Goal: Task Accomplishment & Management: Manage account settings

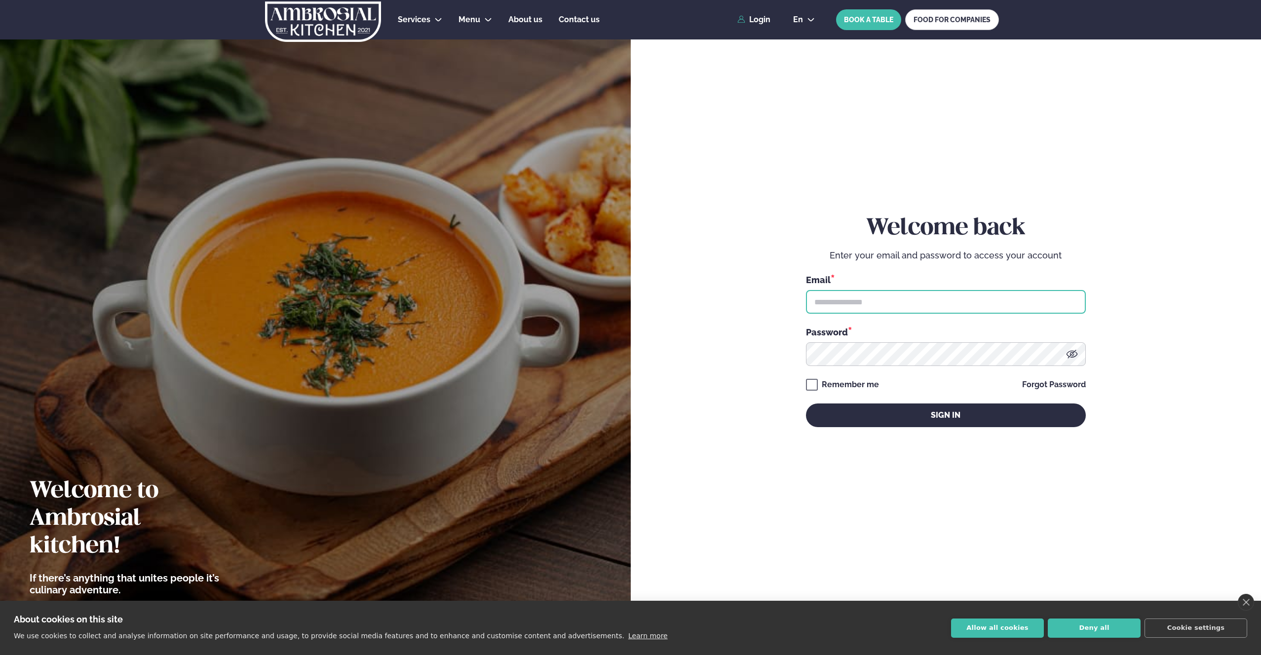
type input "**********"
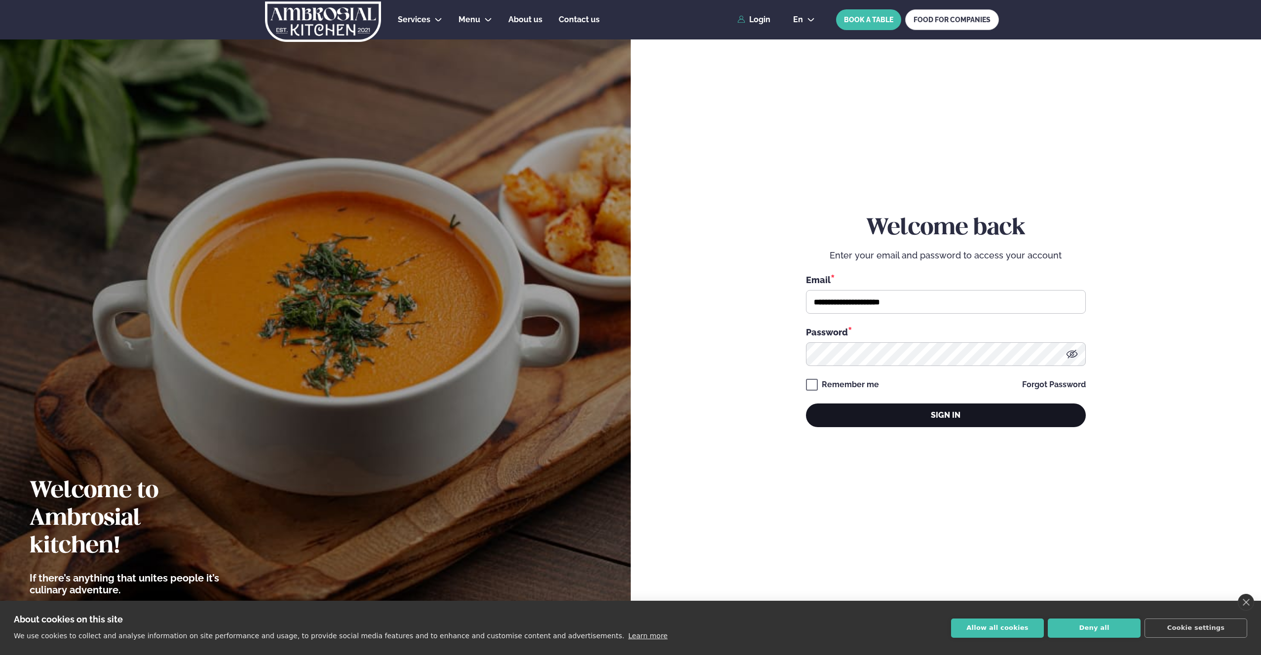
click at [888, 413] on button "Sign in" at bounding box center [946, 416] width 280 height 24
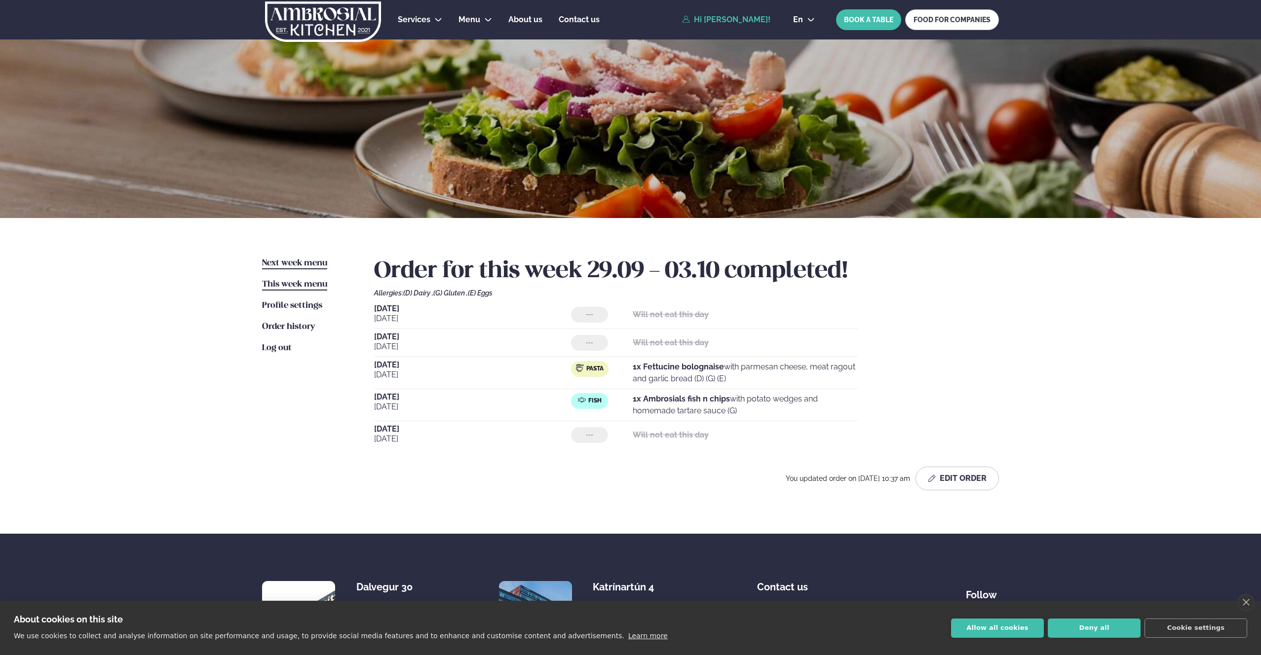
click at [303, 262] on span "Next week menu" at bounding box center [294, 263] width 65 height 8
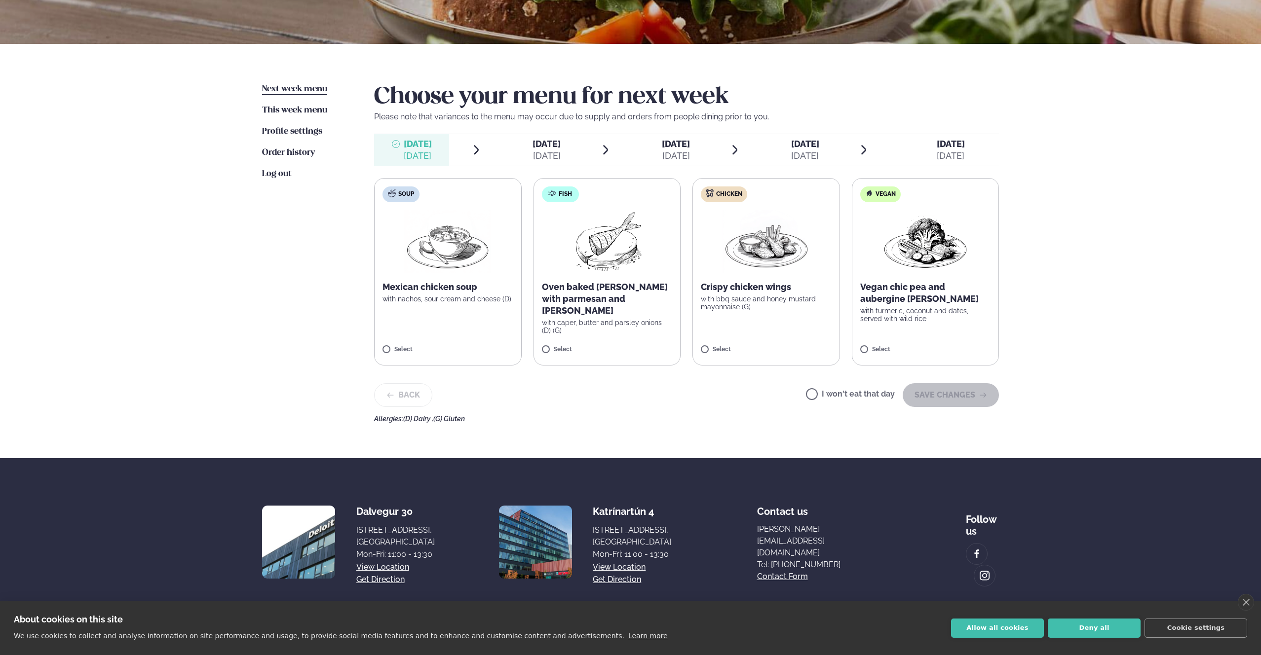
scroll to position [177, 0]
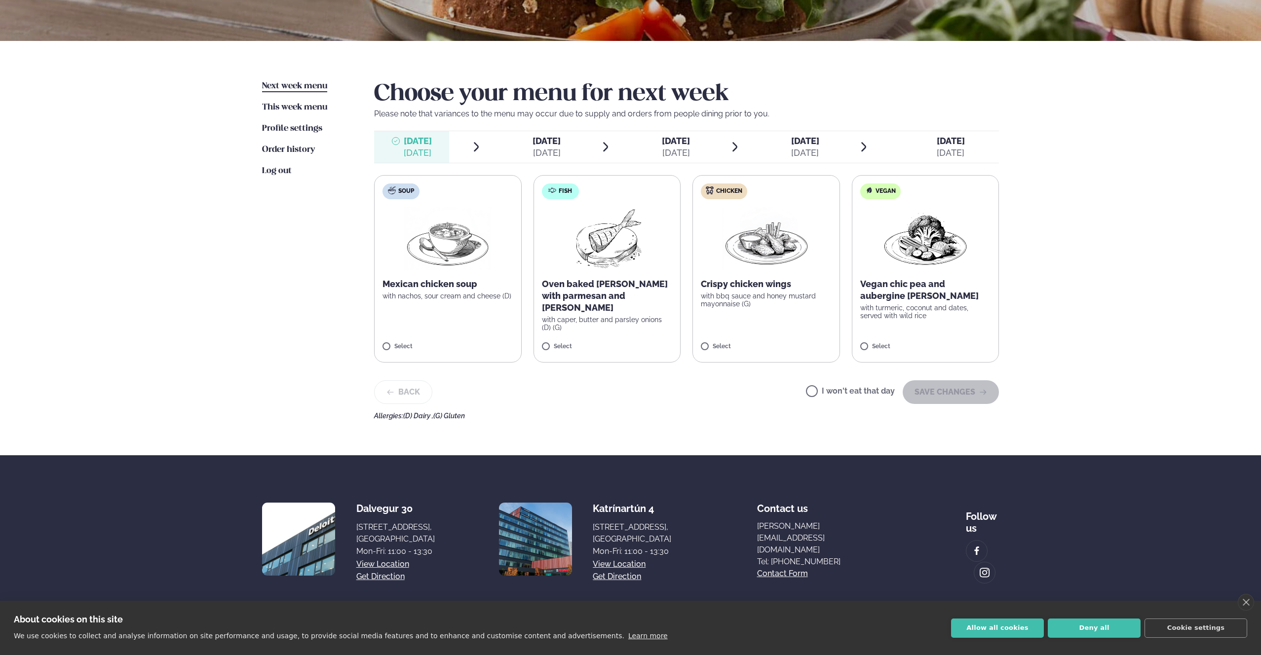
click at [539, 146] on span "[DATE]" at bounding box center [547, 141] width 28 height 10
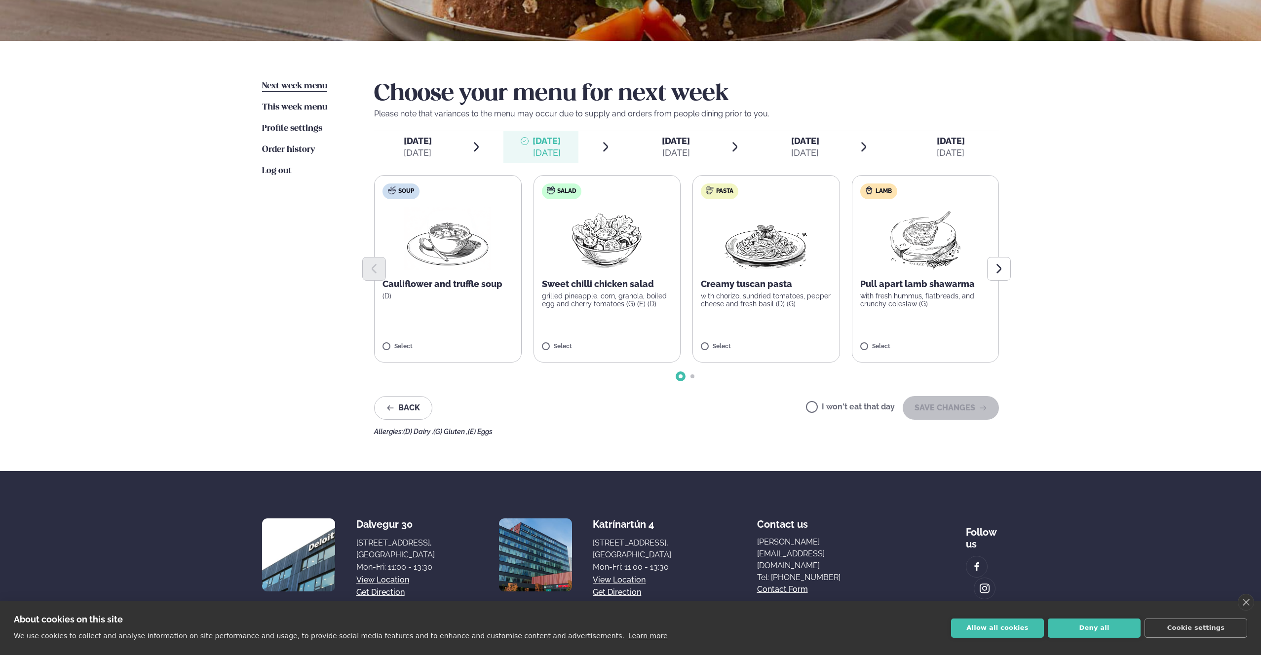
click at [427, 144] on span "[DATE]" at bounding box center [418, 141] width 28 height 10
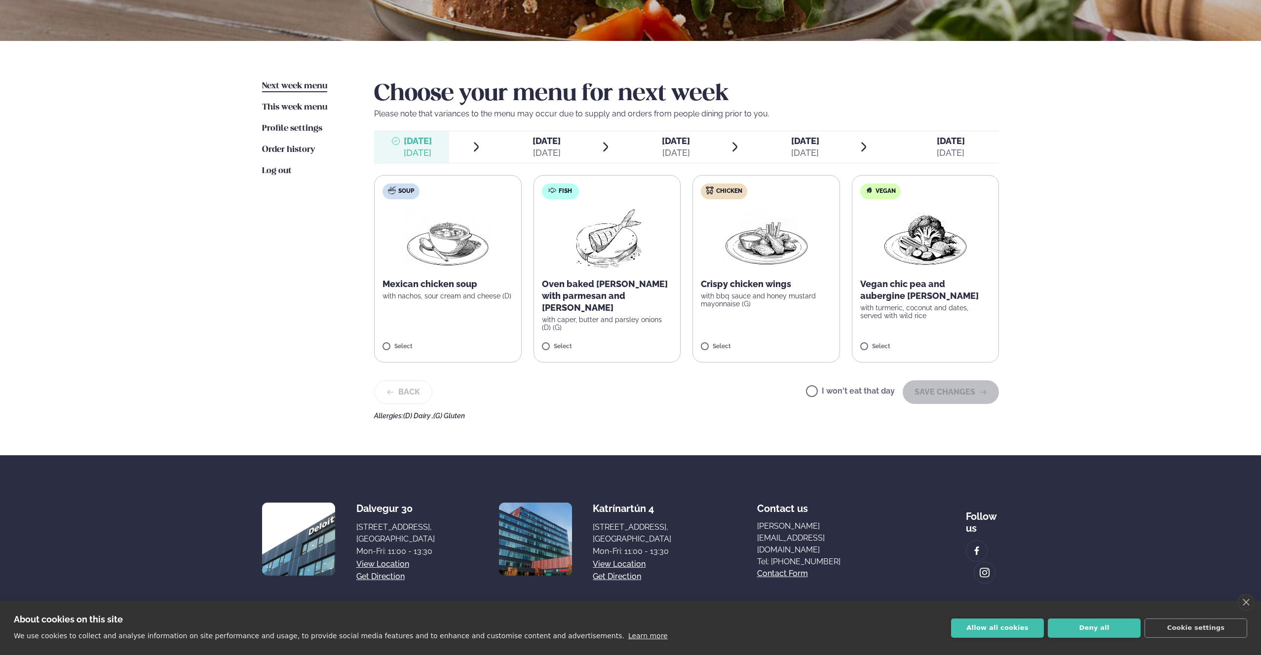
click at [539, 139] on span "[DATE]" at bounding box center [547, 141] width 28 height 10
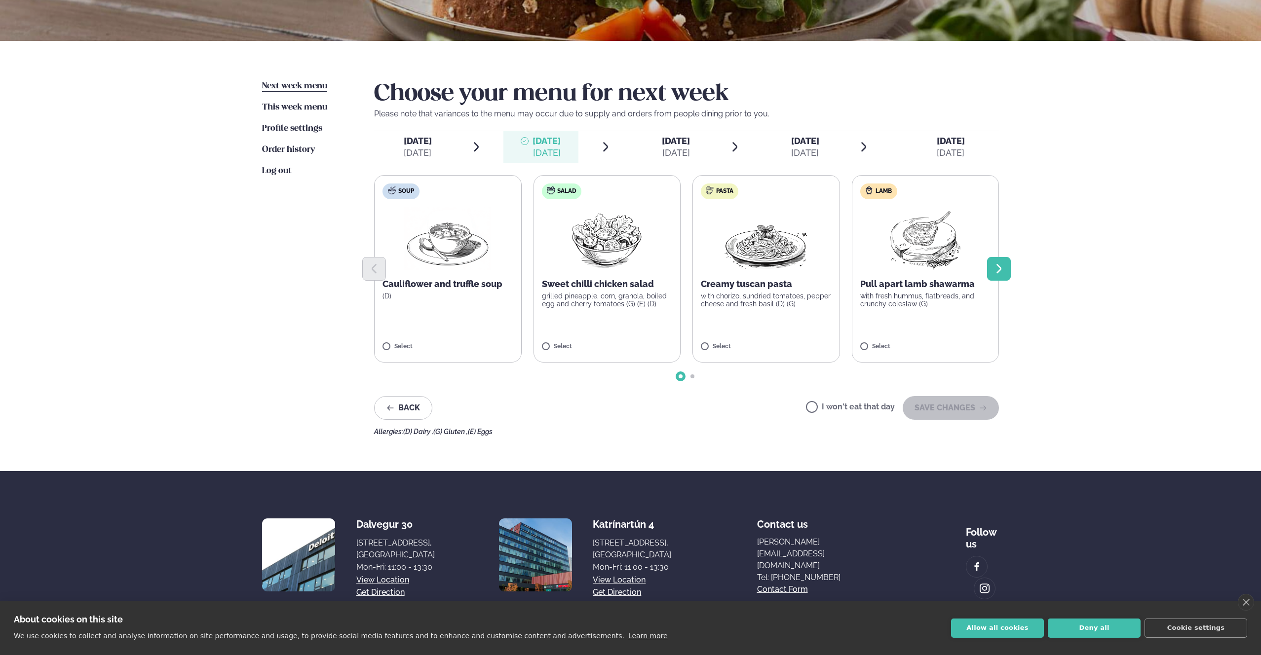
click at [996, 269] on icon "Next slide" at bounding box center [999, 269] width 12 height 12
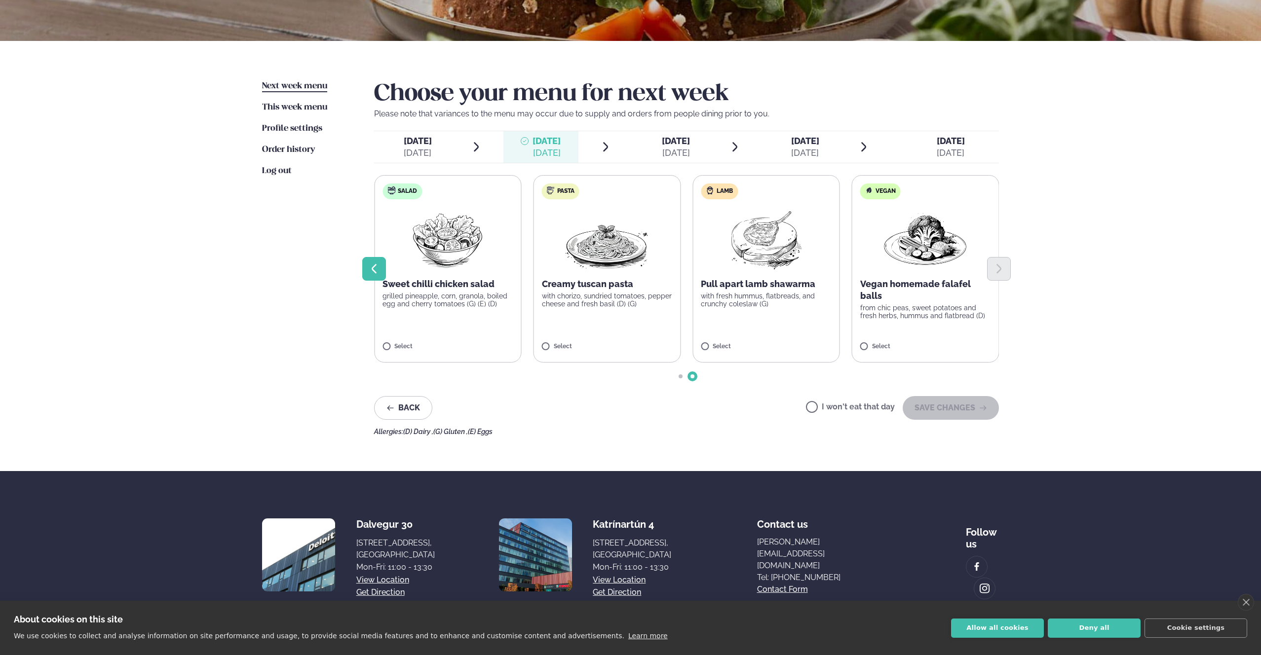
drag, startPoint x: 368, startPoint y: 275, endPoint x: 375, endPoint y: 272, distance: 7.1
click at [369, 275] on button "Previous slide" at bounding box center [374, 269] width 24 height 24
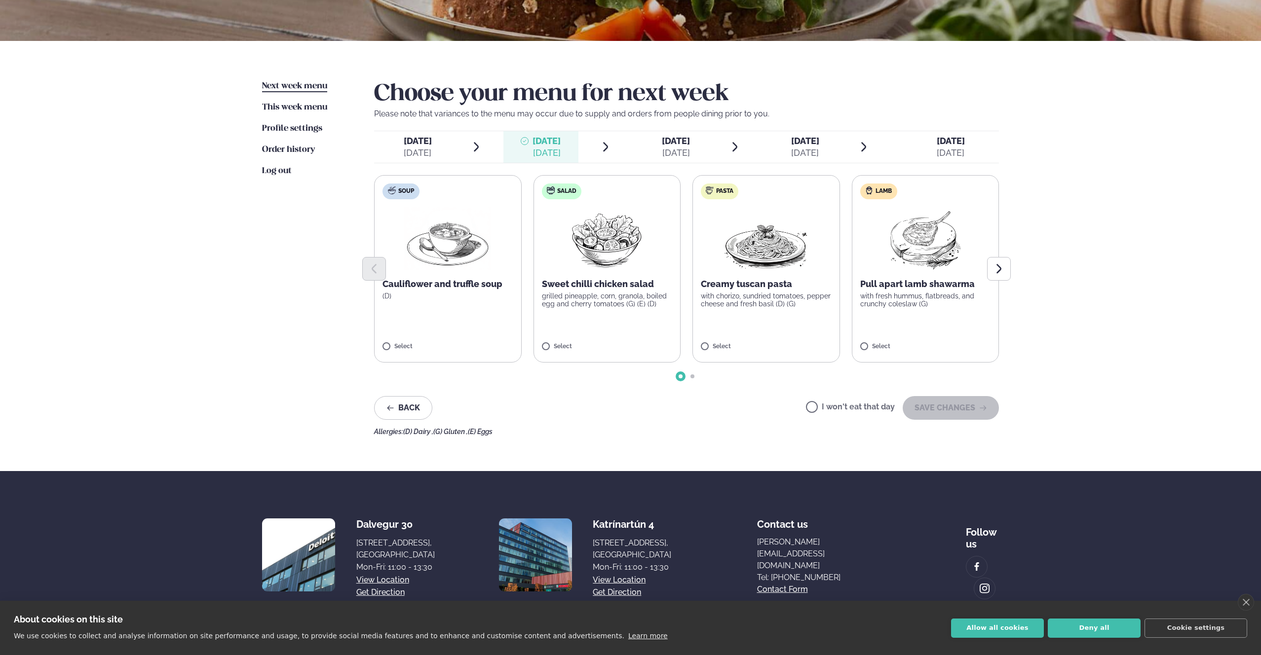
click at [672, 156] on div "[DATE]" at bounding box center [676, 153] width 28 height 12
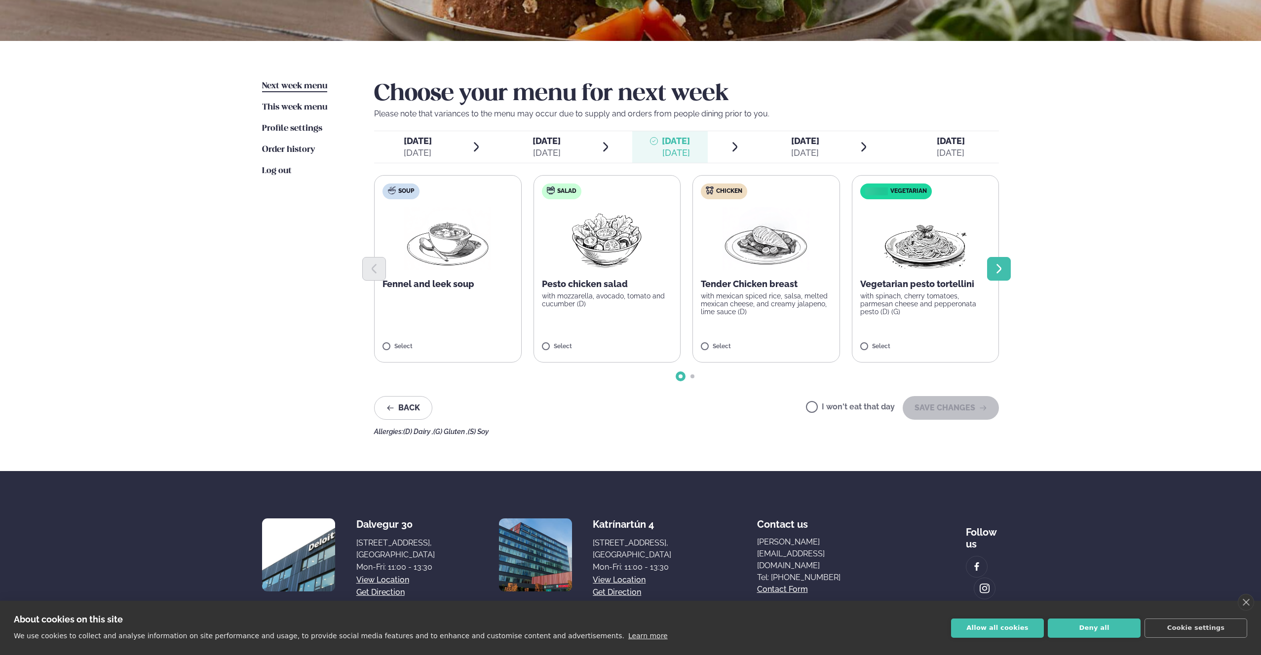
click at [1005, 268] on button "Next slide" at bounding box center [999, 269] width 24 height 24
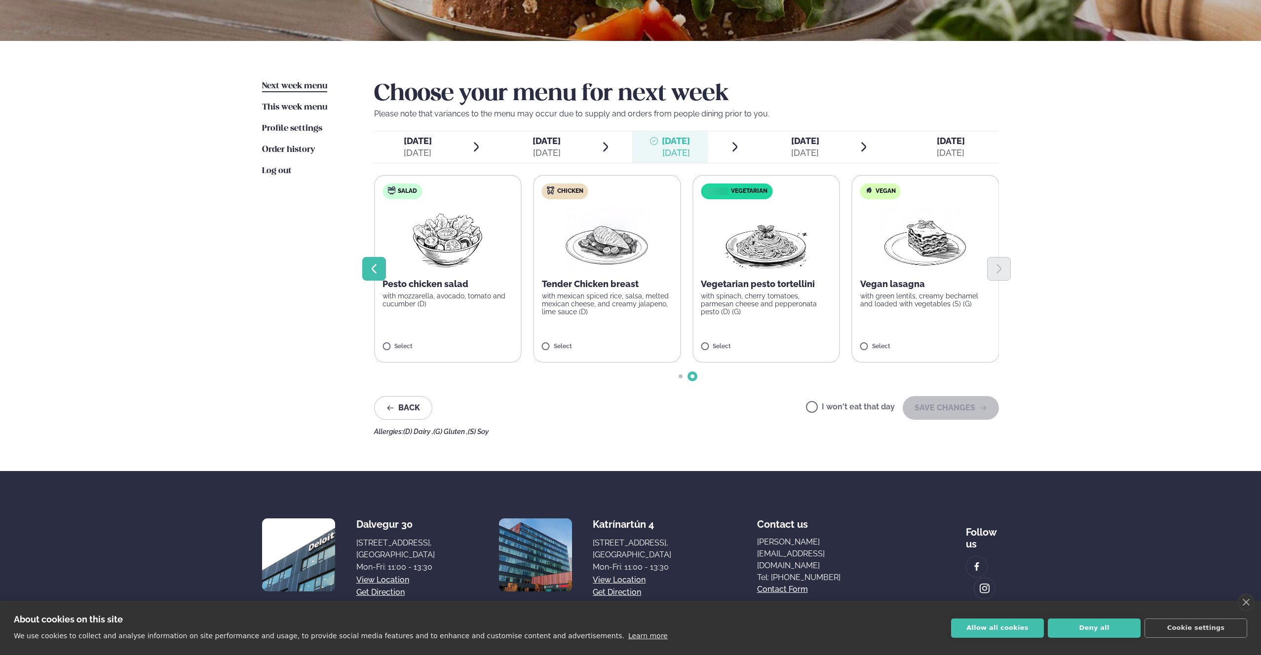
click at [380, 265] on icon "Previous slide" at bounding box center [374, 269] width 12 height 12
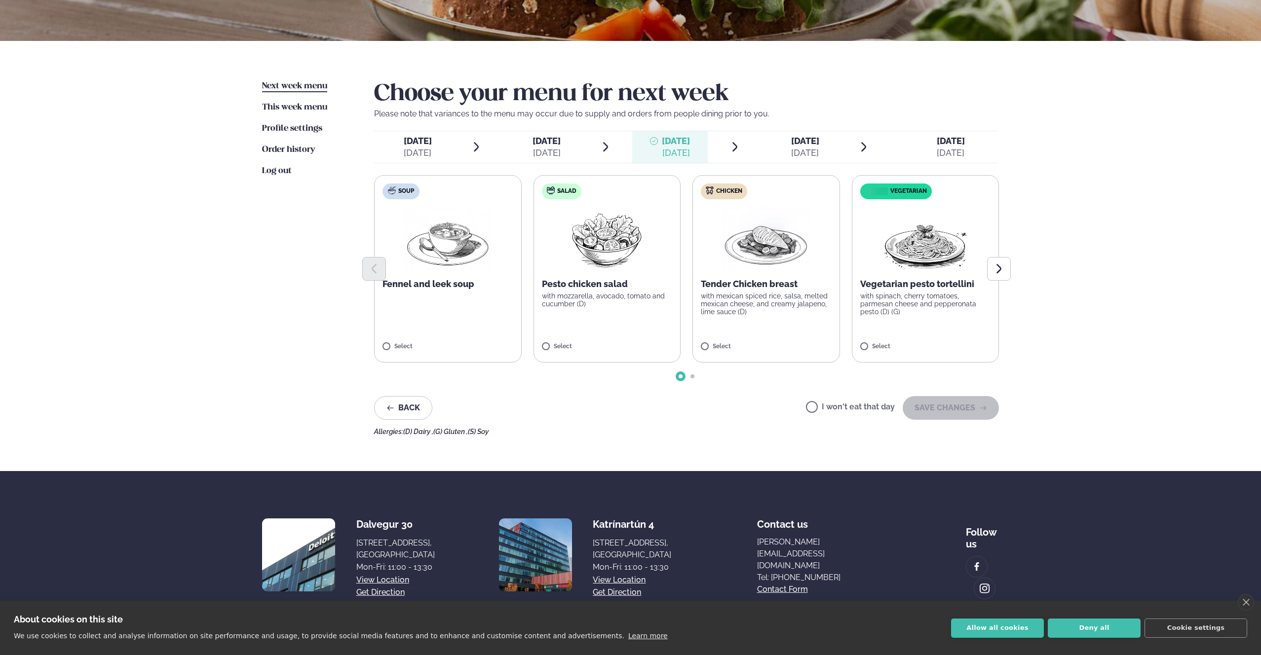
click at [791, 154] on div "[DATE]" at bounding box center [805, 153] width 28 height 12
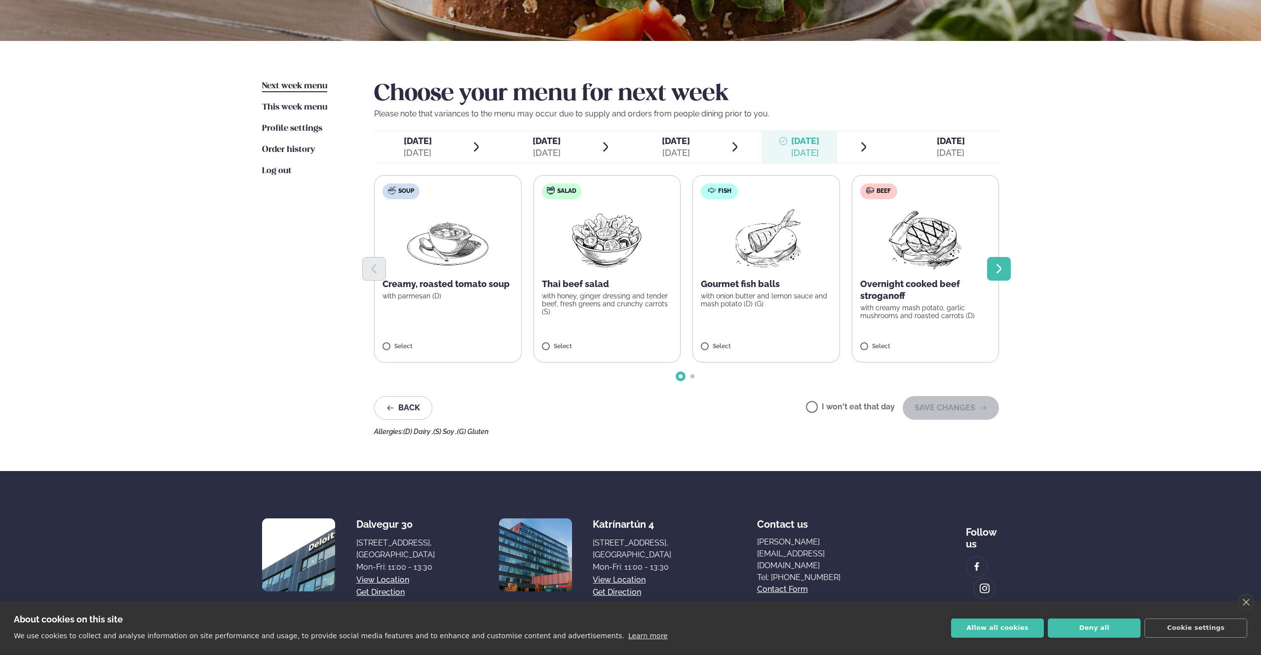
click at [1004, 266] on icon "Next slide" at bounding box center [999, 269] width 12 height 12
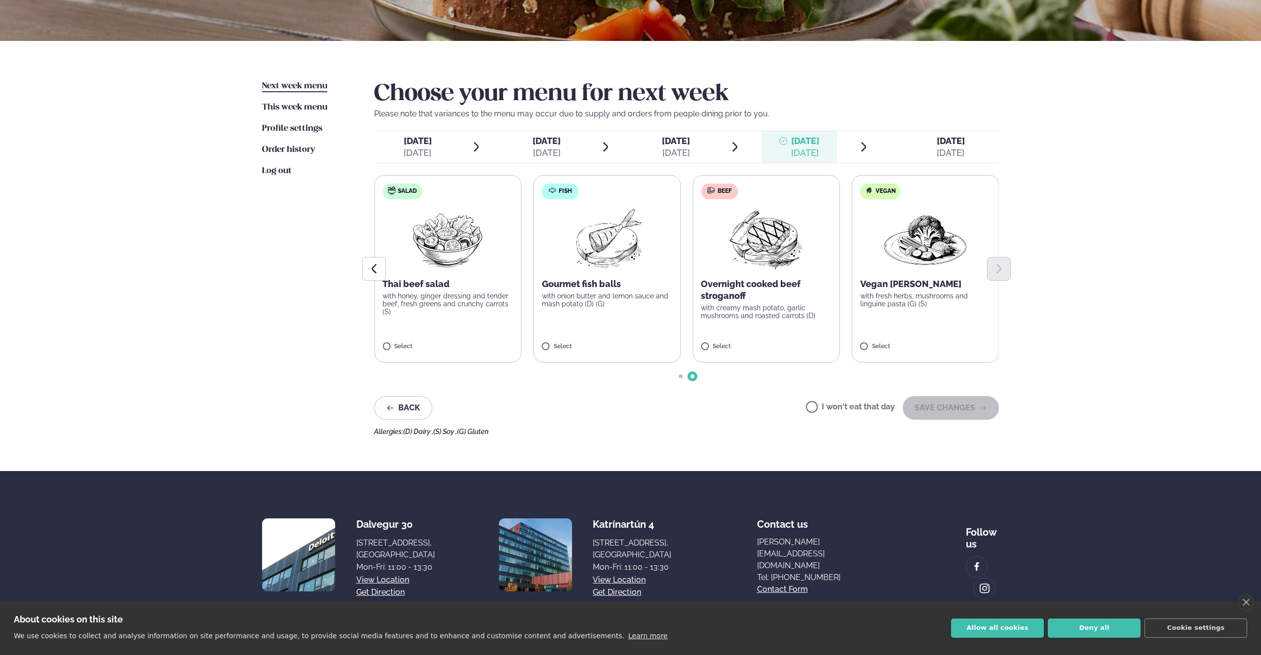
click at [955, 146] on span "[DATE]" at bounding box center [951, 141] width 28 height 10
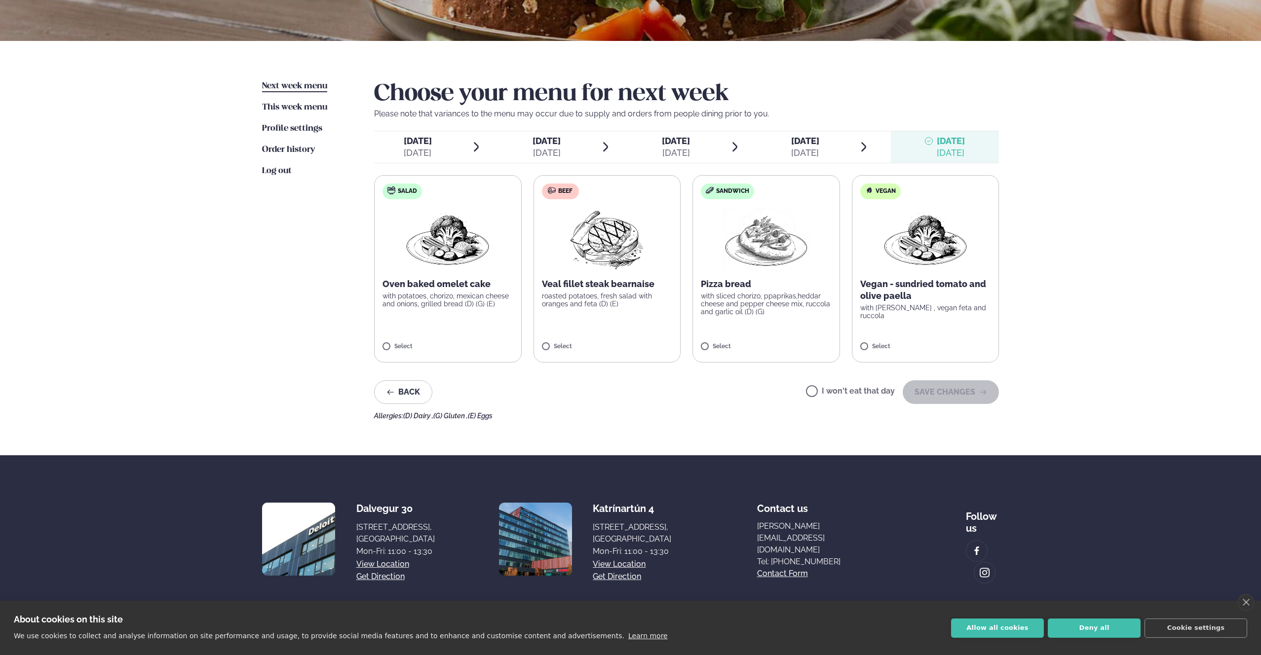
click at [421, 150] on div "[DATE]" at bounding box center [418, 153] width 28 height 12
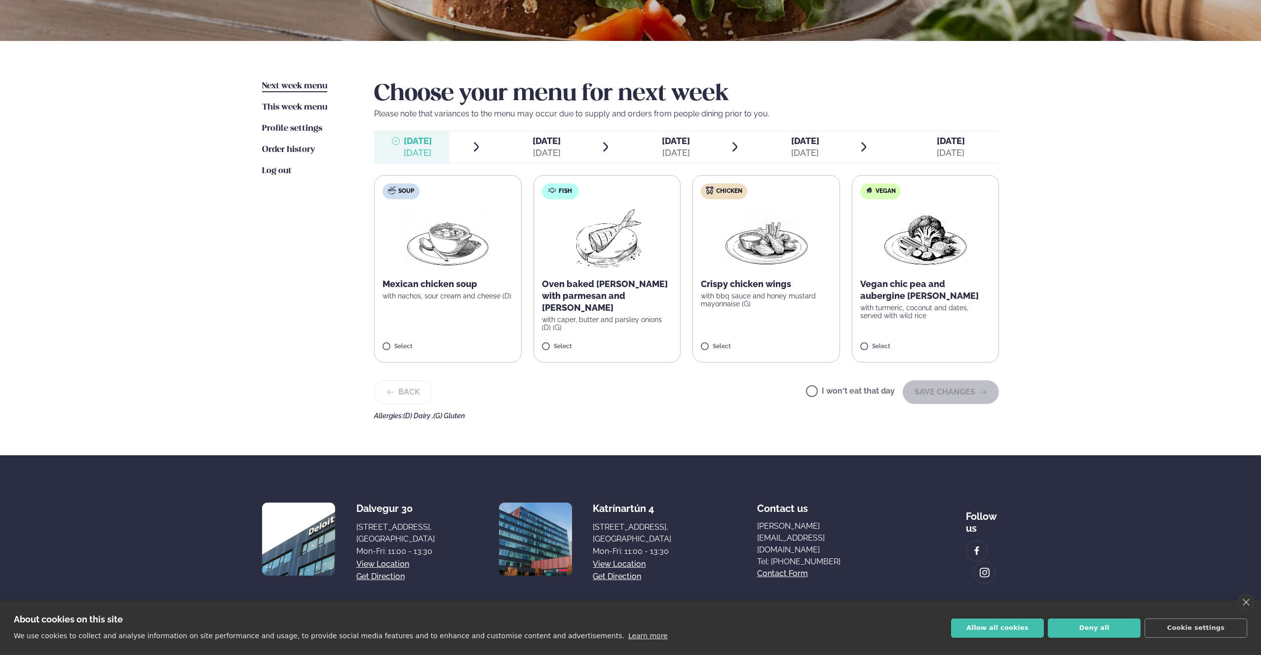
click at [750, 255] on img at bounding box center [766, 238] width 87 height 63
click at [935, 389] on button "SAVE CHANGES" at bounding box center [951, 393] width 96 height 24
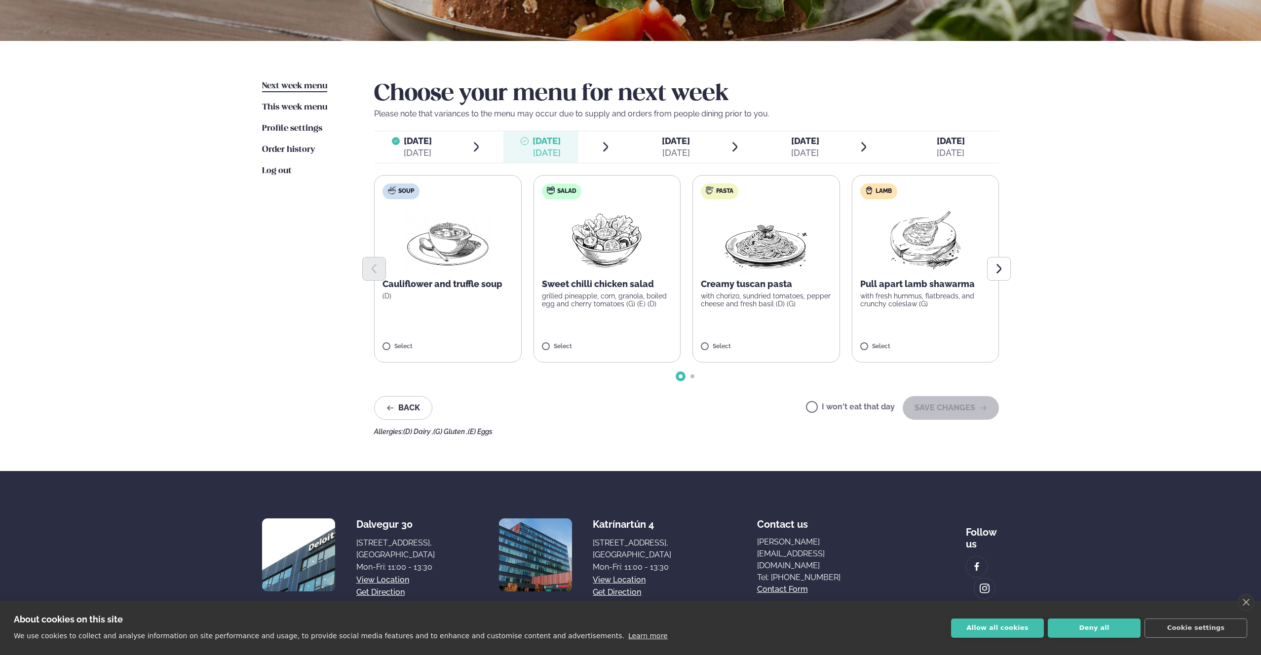
click at [747, 255] on img at bounding box center [766, 238] width 87 height 63
click at [955, 412] on button "SAVE CHANGES" at bounding box center [951, 408] width 96 height 24
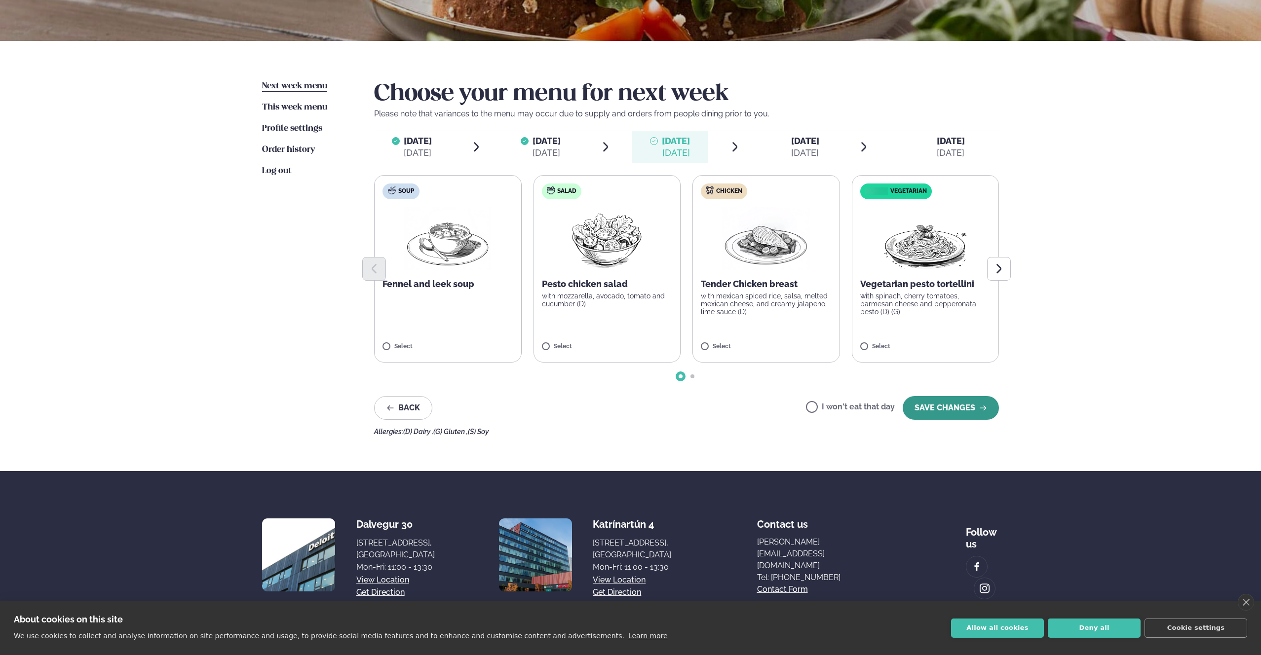
click at [950, 410] on button "SAVE CHANGES" at bounding box center [951, 408] width 96 height 24
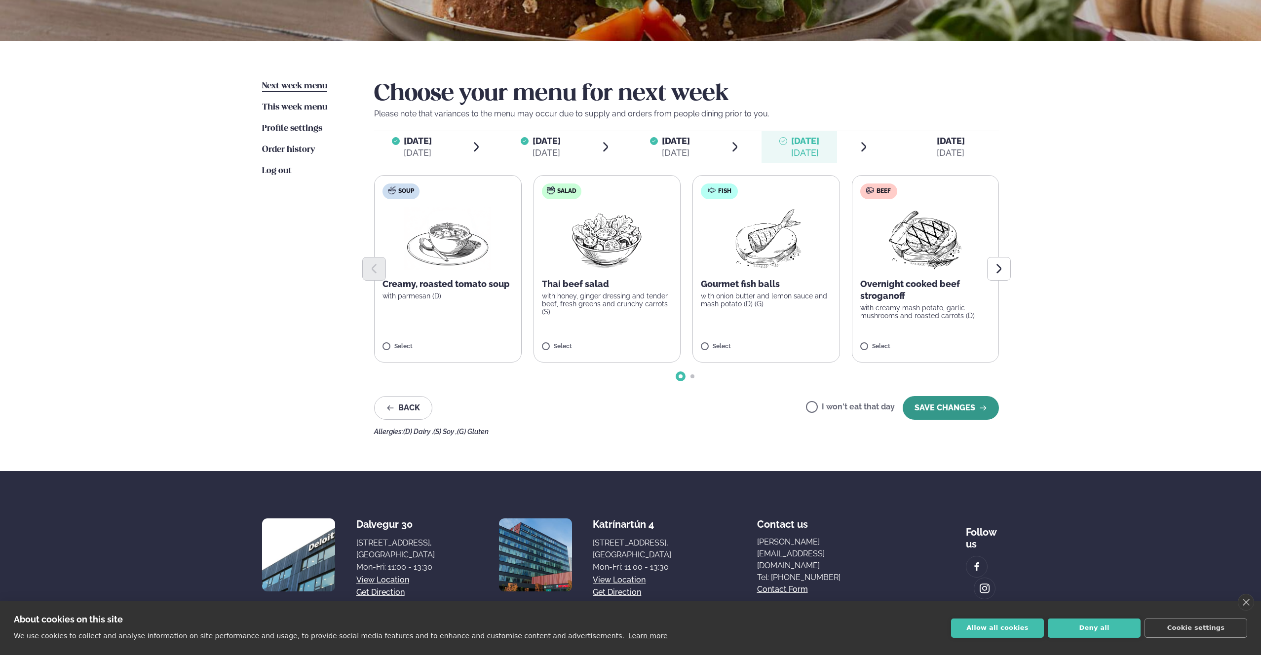
click at [951, 410] on button "SAVE CHANGES" at bounding box center [951, 408] width 96 height 24
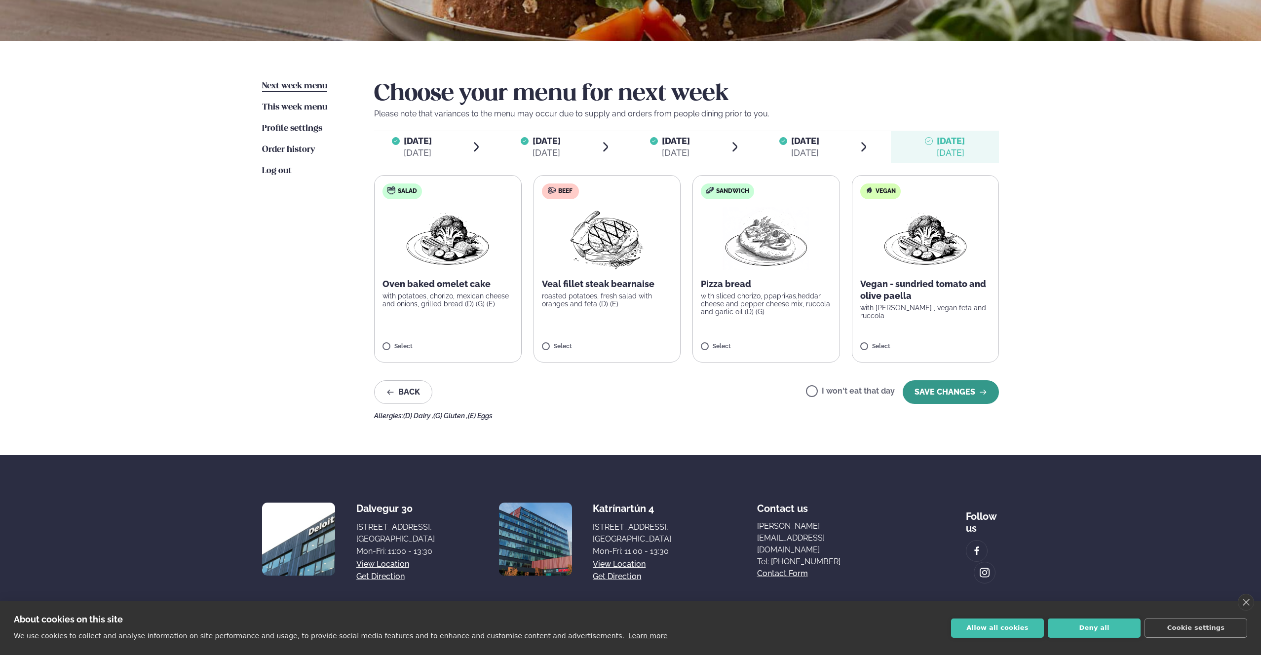
click at [944, 396] on button "SAVE CHANGES" at bounding box center [951, 393] width 96 height 24
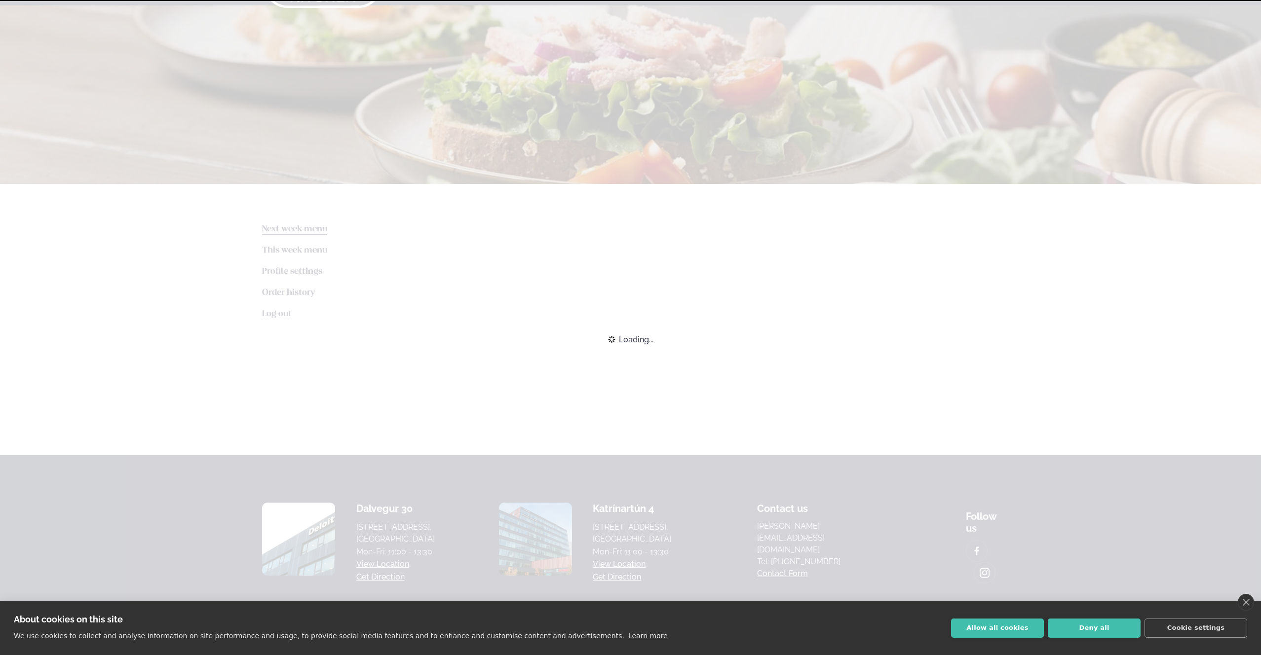
scroll to position [78, 0]
